Goal: Find specific page/section

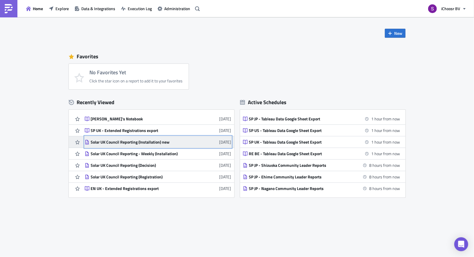
click at [127, 140] on div "Solar UK Council Reporting (Installation) new" at bounding box center [142, 142] width 102 height 5
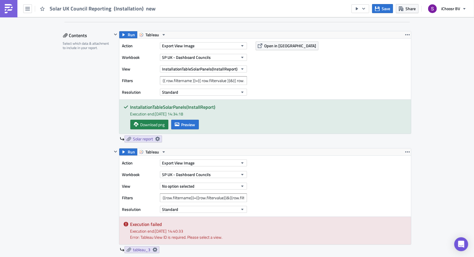
scroll to position [304, 0]
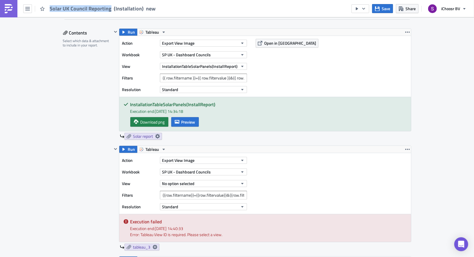
drag, startPoint x: 109, startPoint y: 8, endPoint x: 49, endPoint y: 5, distance: 59.9
click at [50, 5] on div "Solar UK Council Reporting (Installation) new" at bounding box center [103, 8] width 107 height 7
copy span "Solar UK Council Reporting"
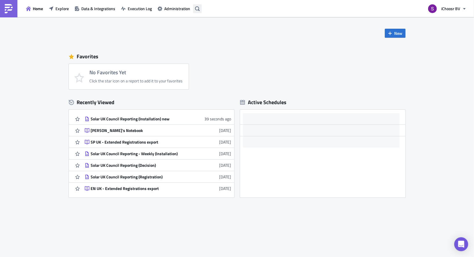
click at [198, 9] on icon "button" at bounding box center [197, 8] width 5 height 5
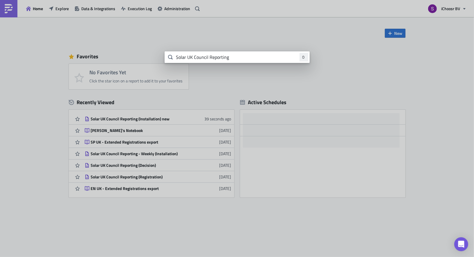
type input "Solar UK Council Reporting"
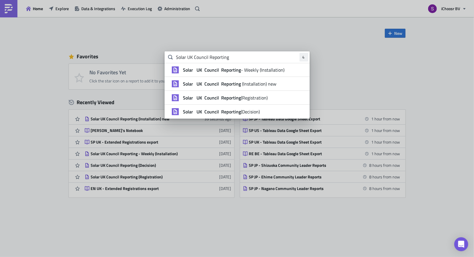
click at [224, 70] on strong "Reporting" at bounding box center [230, 69] width 21 height 7
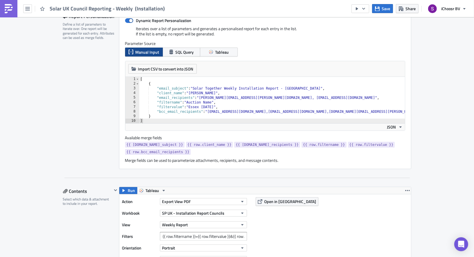
scroll to position [199, 0]
